Goal: Check status: Check status

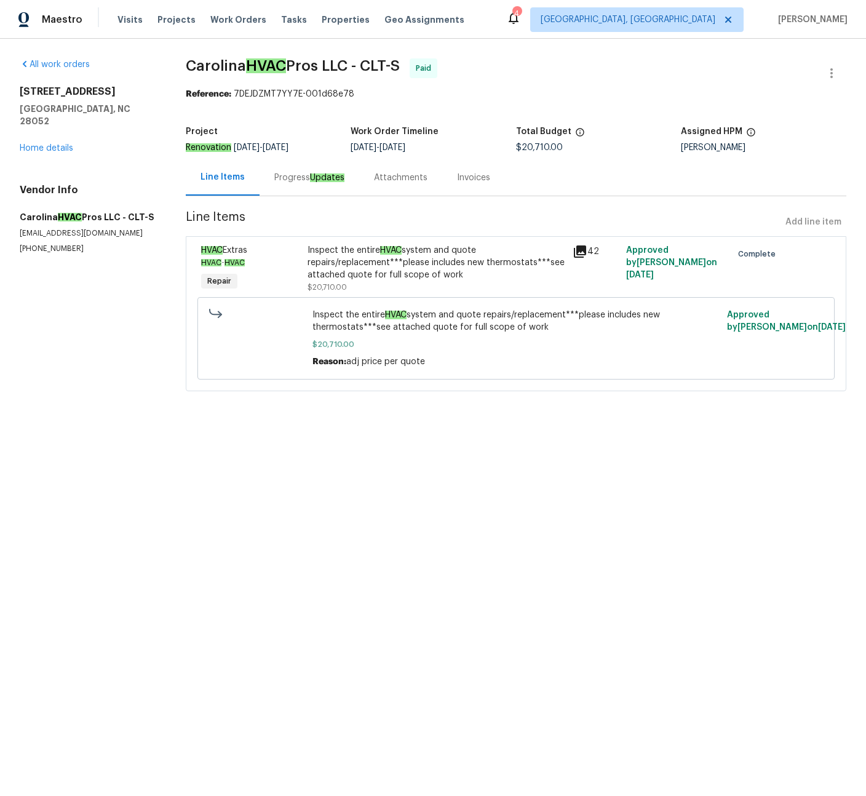
click at [579, 250] on icon at bounding box center [580, 252] width 12 height 12
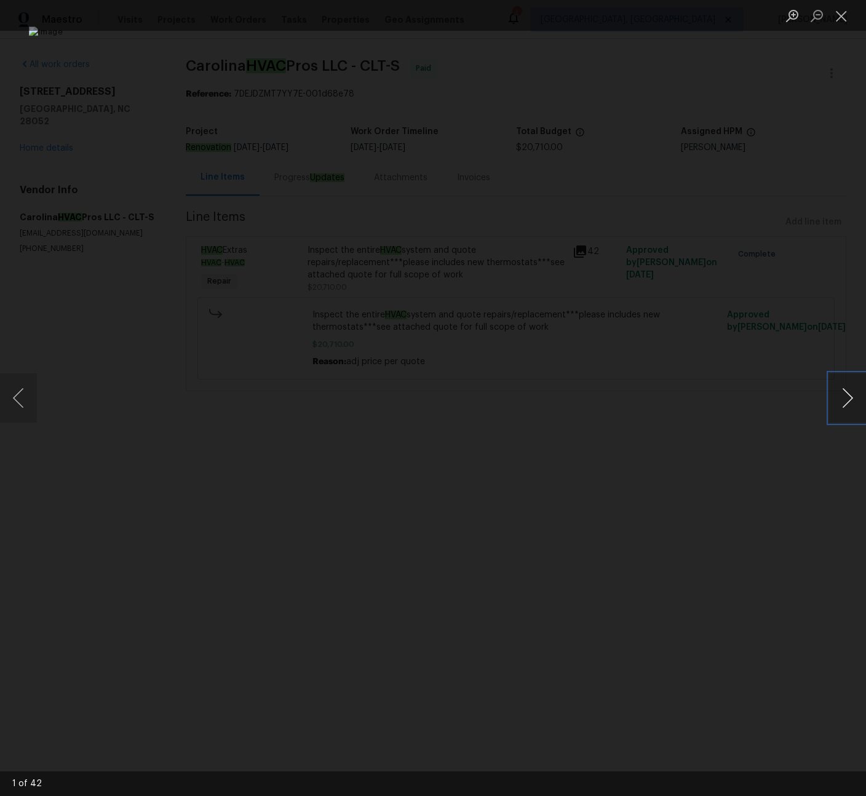
click at [854, 401] on button "Next image" at bounding box center [847, 397] width 37 height 49
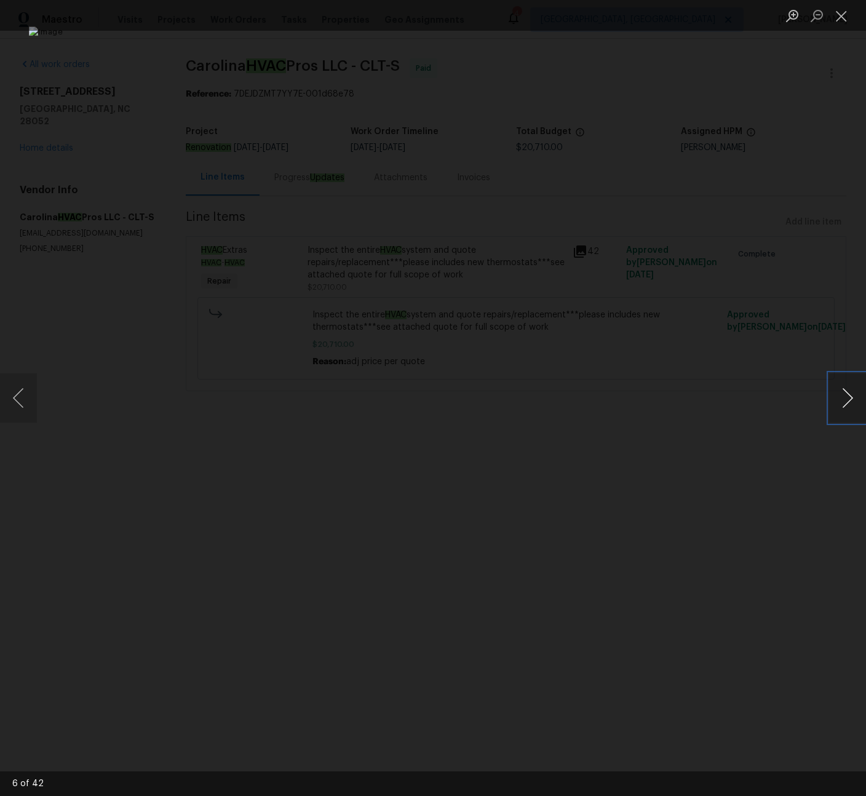
click at [854, 401] on button "Next image" at bounding box center [847, 397] width 37 height 49
click at [853, 401] on button "Next image" at bounding box center [847, 397] width 37 height 49
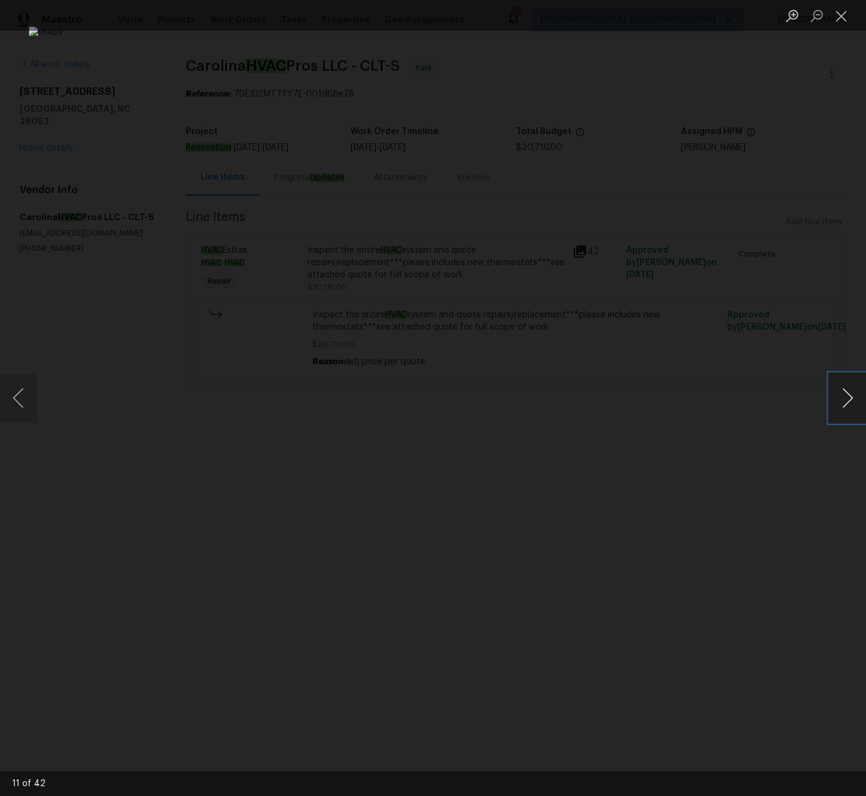
click at [853, 401] on button "Next image" at bounding box center [847, 397] width 37 height 49
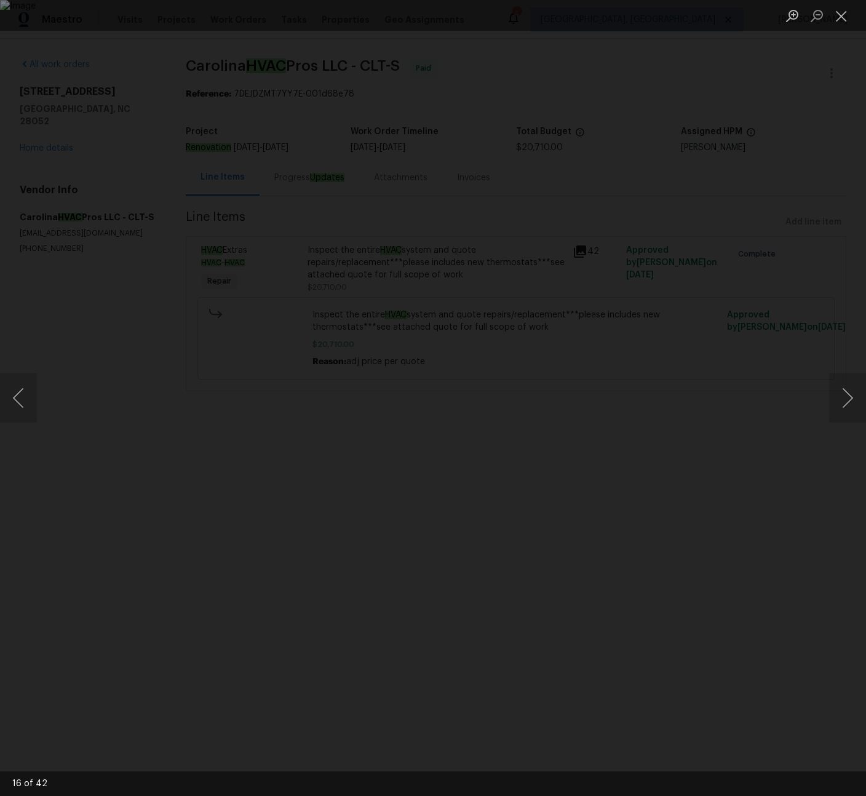
click at [839, 295] on div "Lightbox" at bounding box center [433, 398] width 866 height 796
